Goal: Complete application form

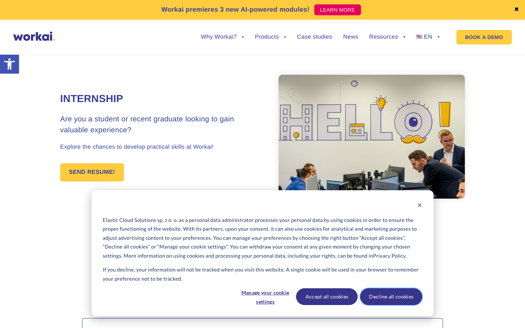
click at [388, 296] on button "Decline all cookies" at bounding box center [391, 296] width 62 height 17
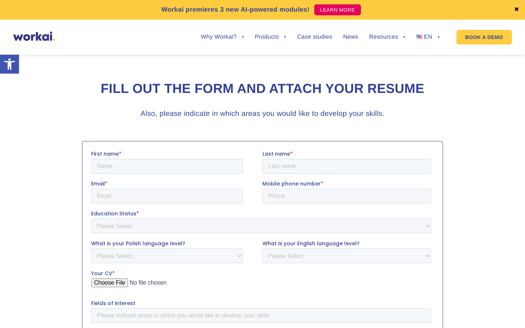
scroll to position [223, 0]
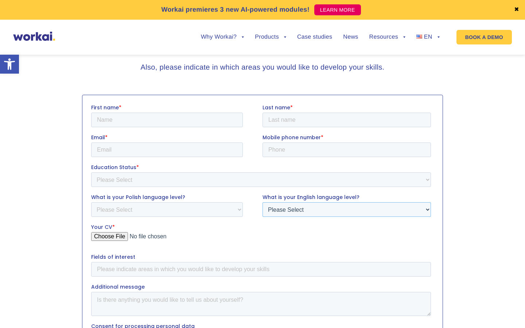
click at [279, 206] on select "Please Select A1 A2 B1 B2 C1 C2 Native" at bounding box center [346, 209] width 168 height 15
click at [262, 202] on select "Please Select A1 A2 B1 B2 C1 C2 Native" at bounding box center [346, 209] width 168 height 15
click at [302, 214] on select "Please Select A1 A2 B1 B2 C1 C2 Native" at bounding box center [346, 209] width 168 height 15
click at [262, 202] on select "Please Select A1 A2 B1 B2 C1 C2 Native" at bounding box center [346, 209] width 168 height 15
click at [295, 203] on select "Please Select A1 A2 B1 B2 C1 C2 Native" at bounding box center [346, 209] width 168 height 15
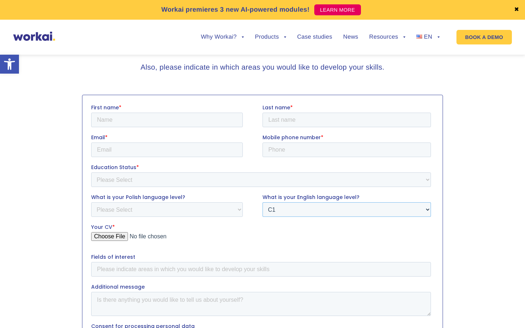
select select "C2"
click at [262, 202] on select "Please Select A1 A2 B1 B2 C1 C2 Native" at bounding box center [346, 209] width 168 height 15
click at [208, 207] on select "Please Select A1 A2 B1 B2 C1 C2 Native" at bounding box center [167, 209] width 152 height 15
click at [148, 220] on fieldset "What is your Polish language level? Please Select A1 A2 B1 B2 C1 C2 Native What…" at bounding box center [262, 208] width 343 height 30
click at [145, 211] on select "Please Select A1 A2 B1 B2 C1 C2 Native" at bounding box center [167, 209] width 152 height 15
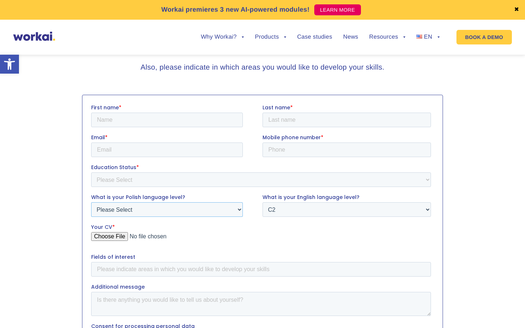
select select "Native"
click at [91, 202] on select "Please Select A1 A2 B1 B2 C1 C2 Native" at bounding box center [167, 209] width 152 height 15
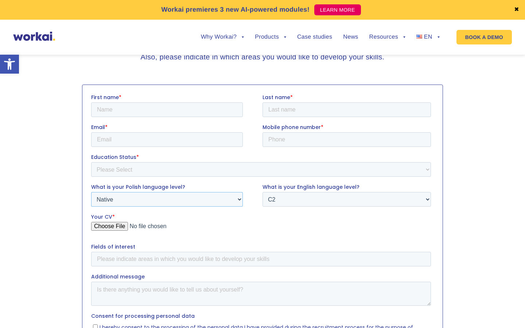
scroll to position [236, 0]
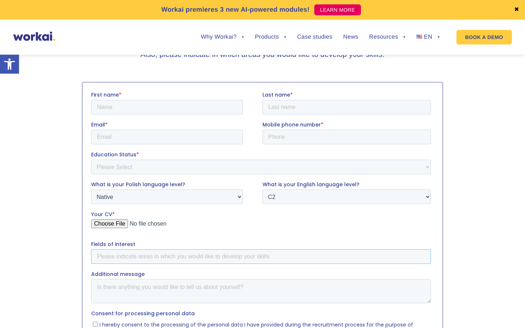
click at [160, 260] on input "Fields of interest" at bounding box center [261, 256] width 340 height 15
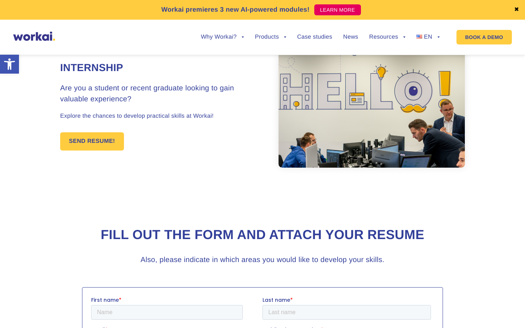
scroll to position [0, 0]
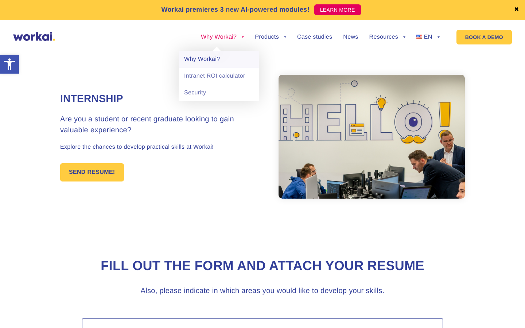
click at [222, 52] on link "Why Workai?" at bounding box center [219, 59] width 80 height 17
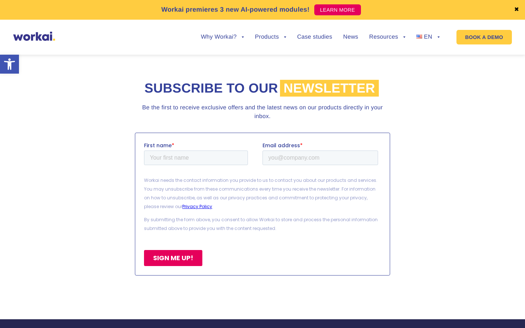
scroll to position [1718, 0]
